Goal: Information Seeking & Learning: Learn about a topic

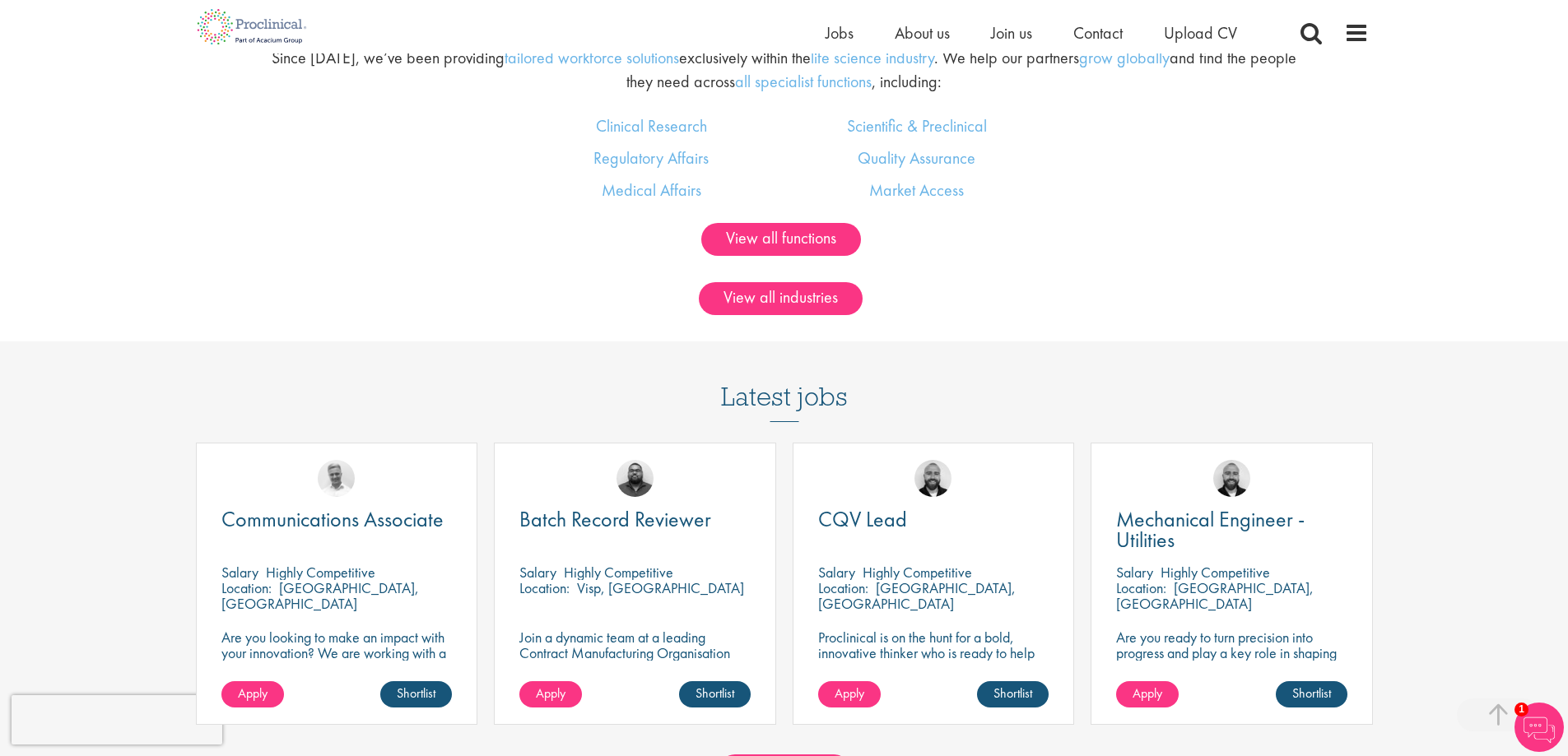
scroll to position [1481, 0]
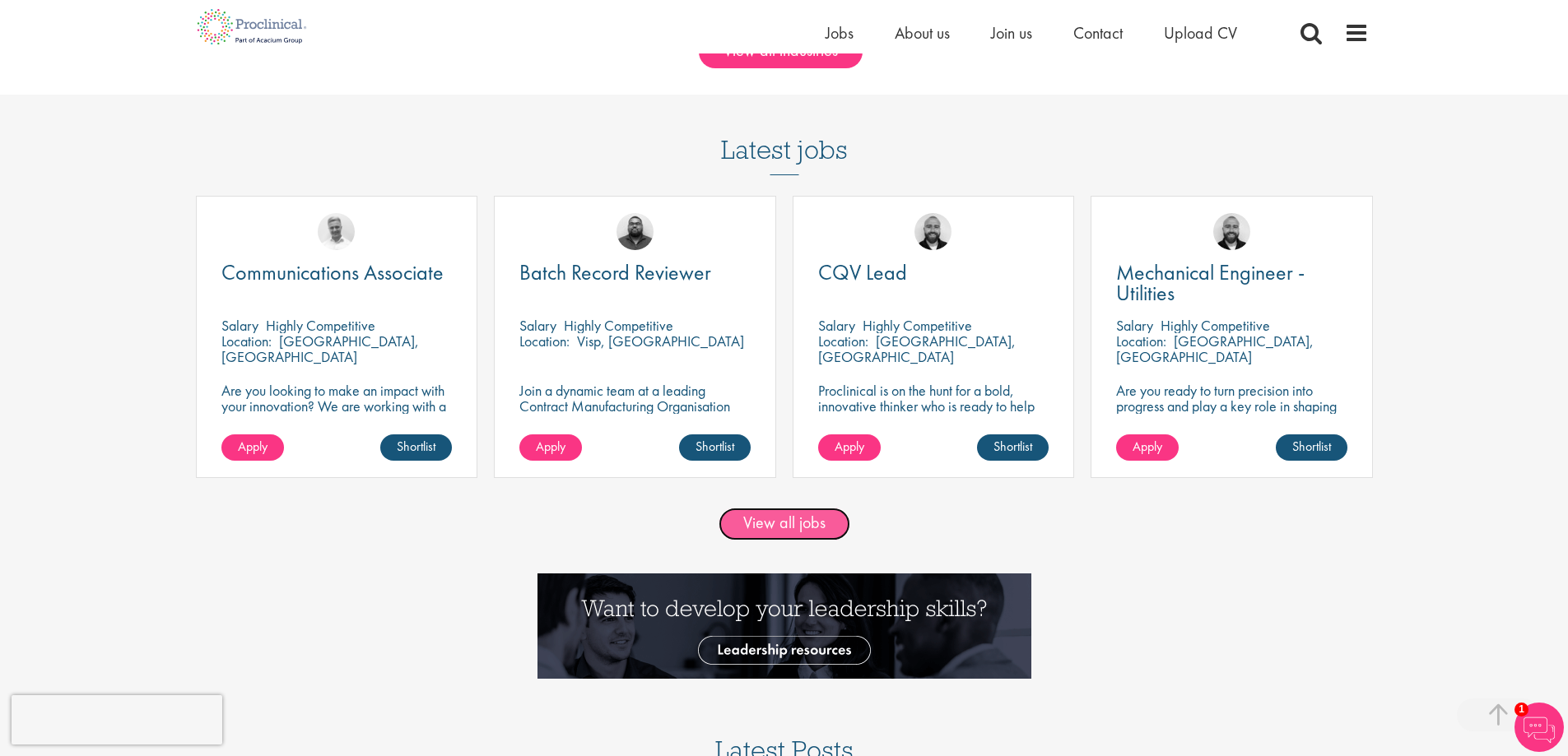
click at [753, 539] on link "View all jobs" at bounding box center [784, 524] width 132 height 33
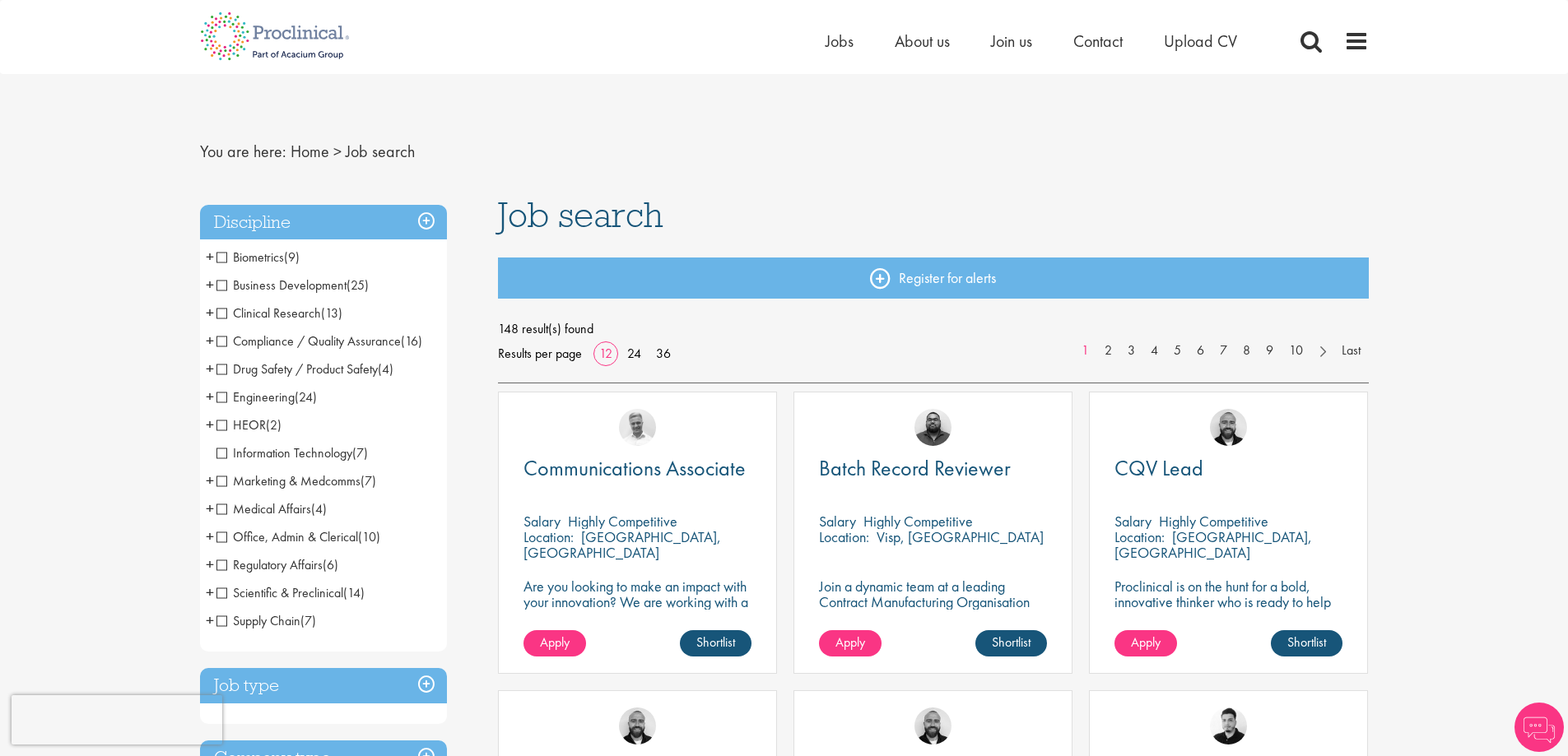
click at [222, 565] on span "Regulatory Affairs" at bounding box center [270, 564] width 106 height 17
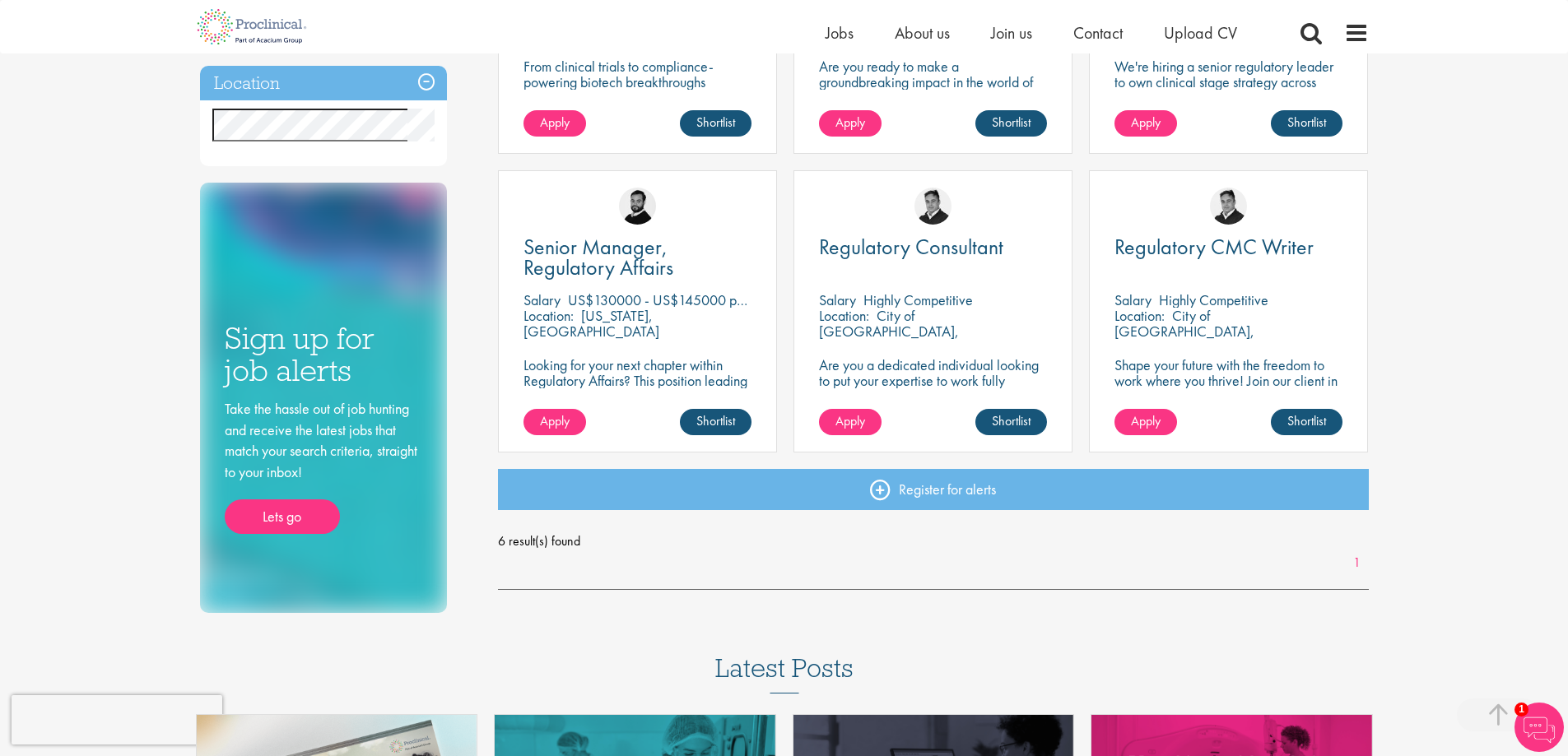
scroll to position [740, 0]
